Goal: Navigation & Orientation: Find specific page/section

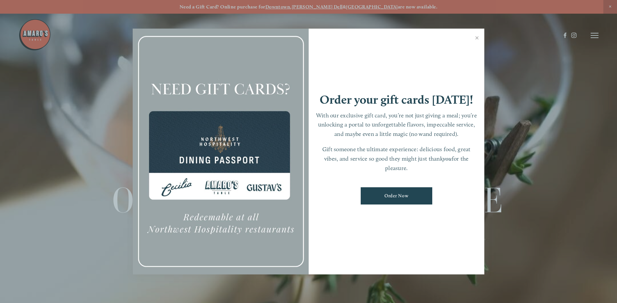
click at [476, 39] on link "Close" at bounding box center [476, 39] width 13 height 18
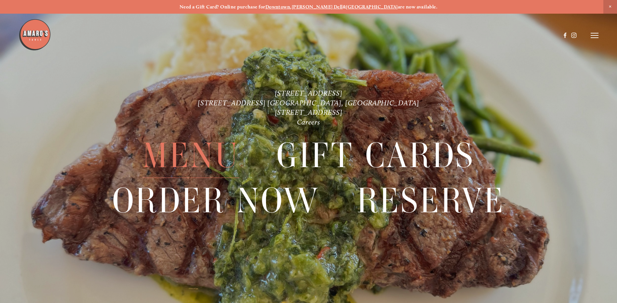
click at [198, 172] on span "Menu" at bounding box center [190, 155] width 97 height 45
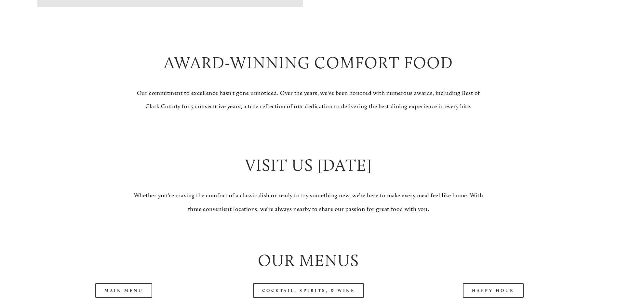
scroll to position [780, 0]
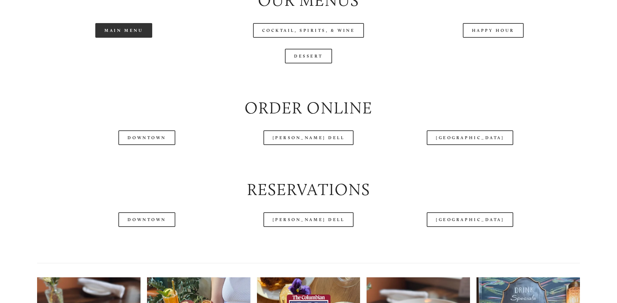
click at [133, 38] on link "Main Menu" at bounding box center [123, 30] width 57 height 15
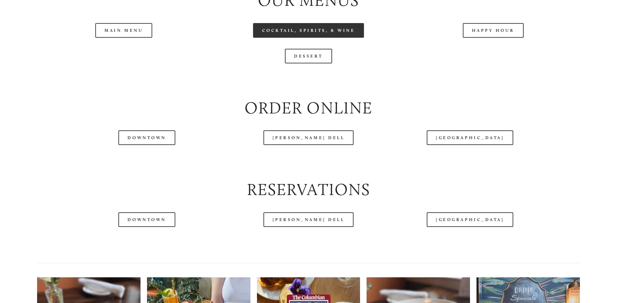
click at [322, 38] on link "Cocktail, Spirits, & Wine" at bounding box center [308, 30] width 111 height 15
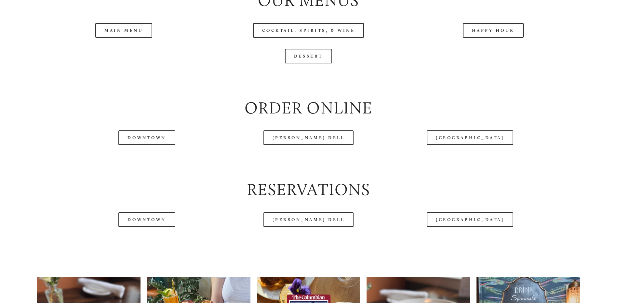
click at [307, 52] on header "Menu Order Now Visit Gallery 0" at bounding box center [309, 19] width 580 height 71
click at [264, 52] on header "Menu Order Now Visit Gallery 0" at bounding box center [309, 19] width 580 height 71
click at [294, 52] on header "Menu Order Now Visit Gallery 0" at bounding box center [309, 19] width 580 height 71
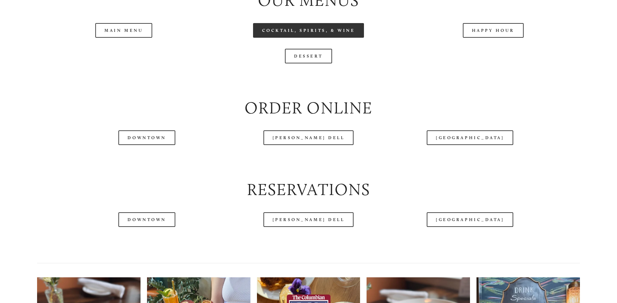
click at [297, 38] on link "Cocktail, Spirits, & Wine" at bounding box center [308, 30] width 111 height 15
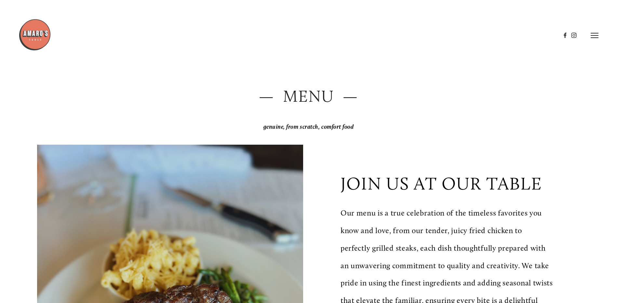
scroll to position [0, 0]
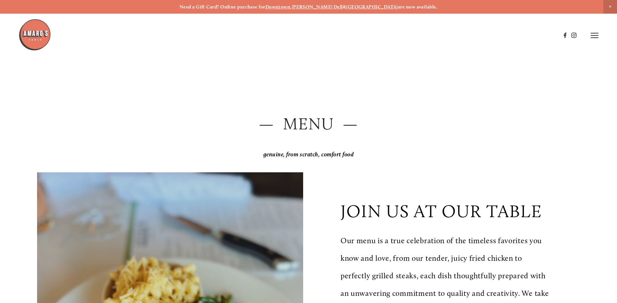
click at [597, 37] on icon at bounding box center [594, 36] width 8 height 6
click at [531, 33] on span "Gallery" at bounding box center [525, 35] width 16 height 6
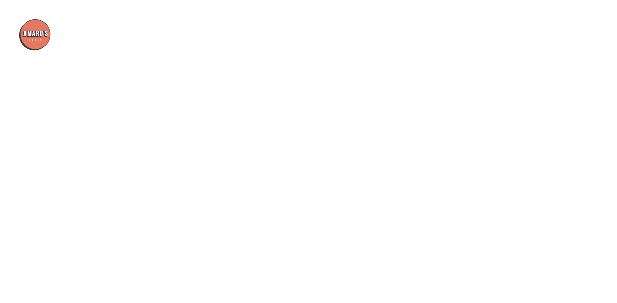
scroll to position [12926, 0]
